Goal: Navigation & Orientation: Find specific page/section

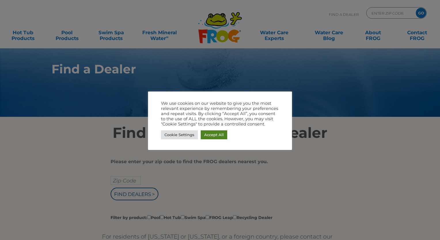
click at [208, 135] on link "Accept All" at bounding box center [214, 134] width 27 height 9
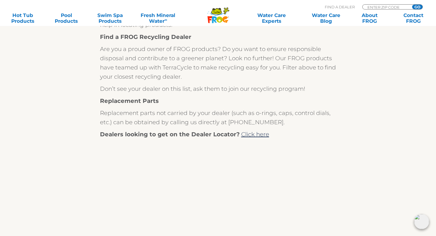
scroll to position [58, 0]
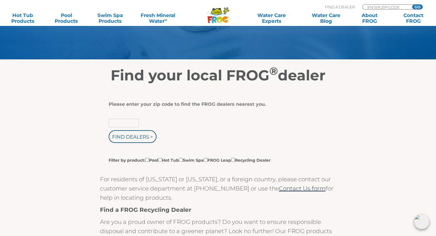
click at [126, 122] on input "text" at bounding box center [124, 123] width 30 height 9
type input "21740"
click at [124, 139] on input "Find Dealers >" at bounding box center [133, 136] width 48 height 13
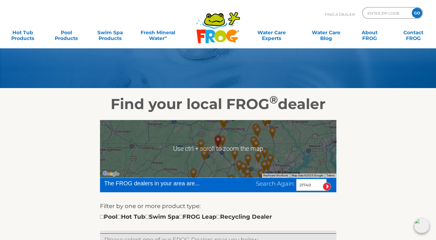
scroll to position [86, 0]
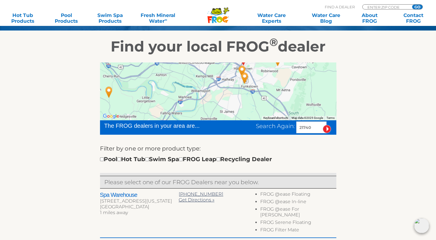
drag, startPoint x: 232, startPoint y: 94, endPoint x: 229, endPoint y: 102, distance: 8.2
click at [226, 104] on div at bounding box center [218, 92] width 236 height 58
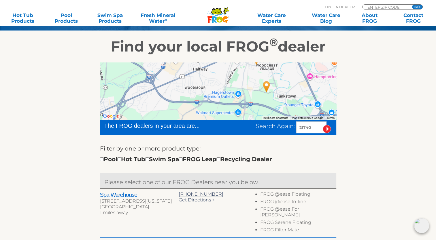
drag, startPoint x: 238, startPoint y: 101, endPoint x: 209, endPoint y: 138, distance: 47.6
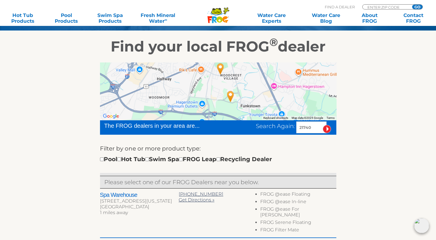
drag, startPoint x: 227, startPoint y: 106, endPoint x: 190, endPoint y: 111, distance: 37.3
click at [190, 114] on div at bounding box center [218, 92] width 236 height 58
